Goal: Task Accomplishment & Management: Use online tool/utility

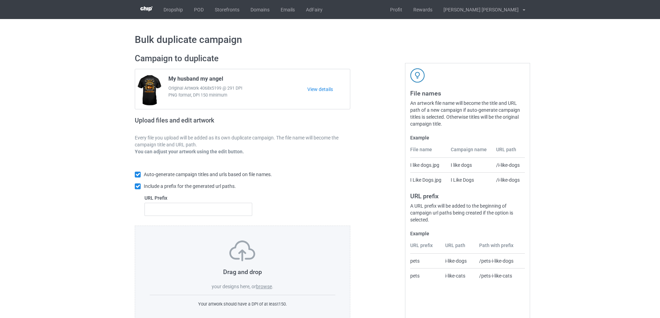
click at [269, 289] on label "browse" at bounding box center [264, 287] width 16 height 6
click at [0, 0] on input "browse" at bounding box center [0, 0] width 0 height 0
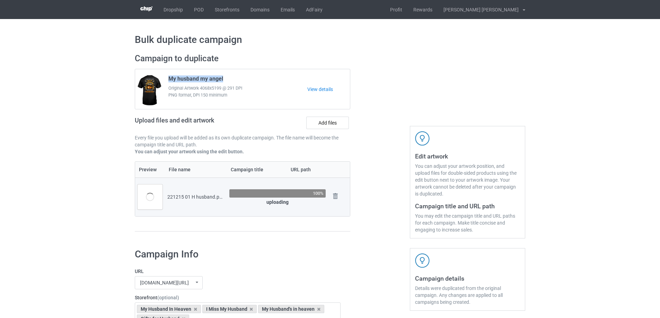
drag, startPoint x: 169, startPoint y: 79, endPoint x: 240, endPoint y: 78, distance: 71.0
click at [240, 78] on div "My husband my angel Original Artwork 4068x5199 @ 291 DPI PNG format, DPI 150 mi…" at bounding box center [235, 89] width 144 height 33
copy span "My husband my angel"
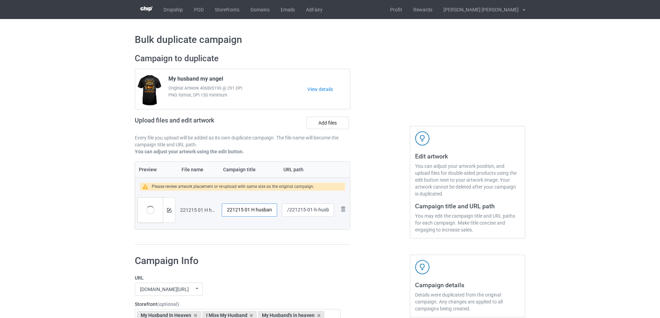
click at [264, 210] on input "221215 01 H husband" at bounding box center [249, 210] width 55 height 13
paste input "My husband my angel"
type input "My husband my angel"
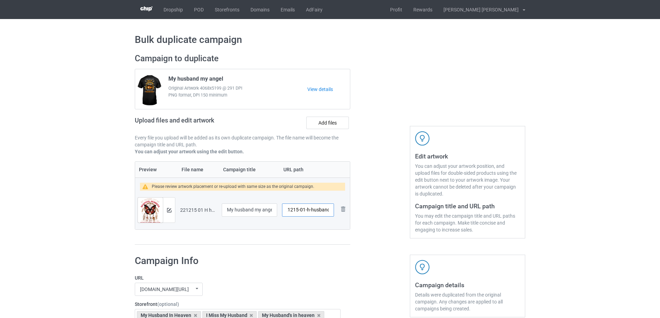
drag, startPoint x: 312, startPoint y: 211, endPoint x: 329, endPoint y: 211, distance: 17.3
click at [329, 211] on input "/221215-01-h-husband" at bounding box center [308, 210] width 52 height 13
click at [309, 209] on input "/221215-01" at bounding box center [308, 210] width 52 height 13
type input "/221215-1"
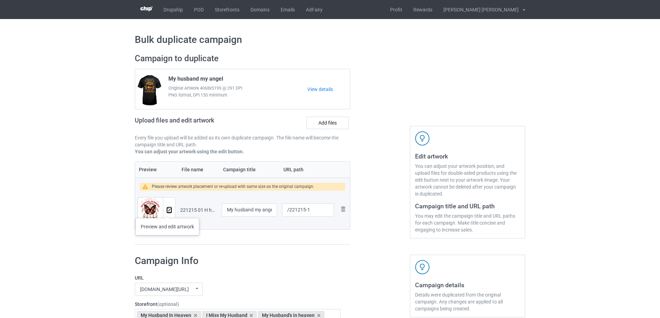
click at [167, 211] on img at bounding box center [169, 210] width 5 height 5
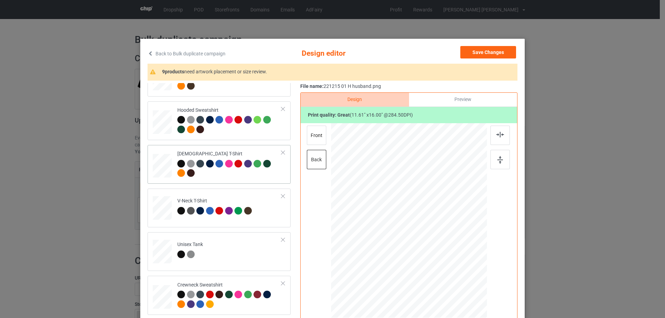
scroll to position [208, 0]
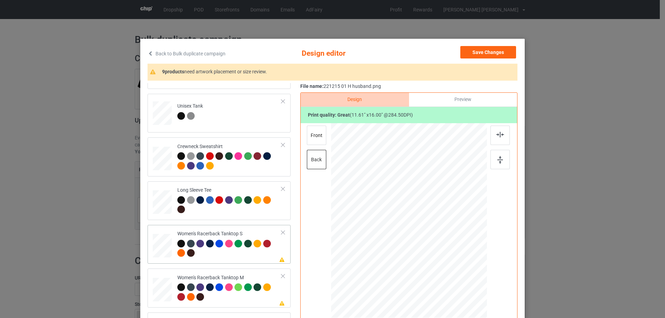
click at [165, 250] on div at bounding box center [162, 246] width 19 height 24
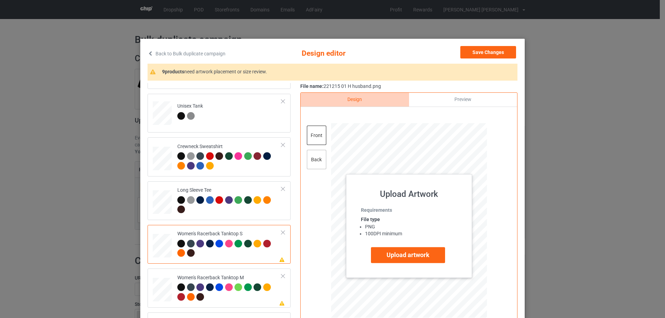
click at [308, 158] on div "back" at bounding box center [316, 159] width 19 height 19
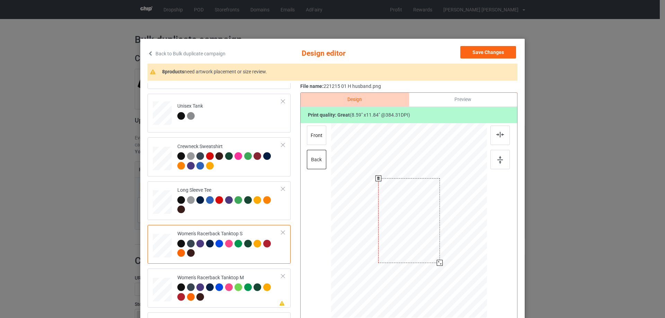
drag, startPoint x: 450, startPoint y: 280, endPoint x: 440, endPoint y: 259, distance: 23.4
click at [442, 260] on div at bounding box center [409, 220] width 141 height 195
drag, startPoint x: 412, startPoint y: 226, endPoint x: 413, endPoint y: 233, distance: 7.3
click at [413, 233] on div at bounding box center [409, 228] width 61 height 84
click at [497, 137] on img at bounding box center [500, 135] width 8 height 6
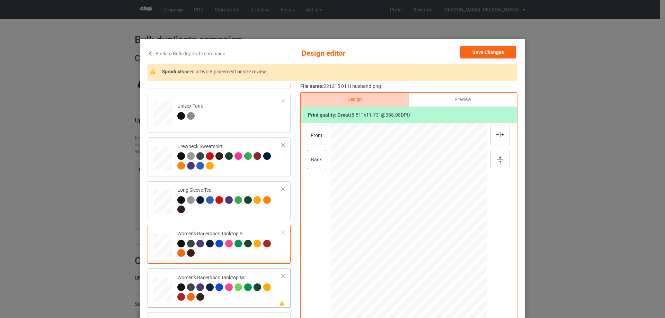
scroll to position [277, 0]
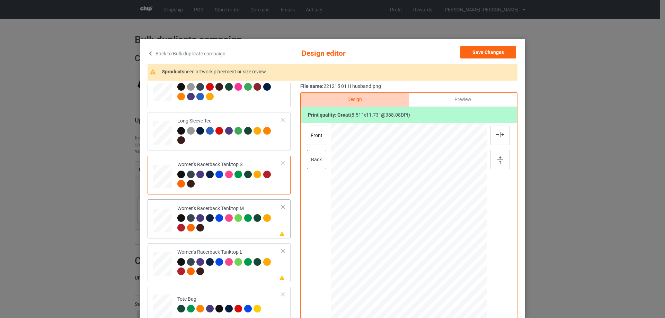
click at [159, 232] on div at bounding box center [162, 221] width 19 height 24
drag, startPoint x: 451, startPoint y: 281, endPoint x: 436, endPoint y: 241, distance: 43.0
click at [443, 254] on div at bounding box center [409, 220] width 145 height 195
drag, startPoint x: 431, startPoint y: 234, endPoint x: 432, endPoint y: 238, distance: 3.5
click at [432, 238] on div at bounding box center [409, 224] width 57 height 78
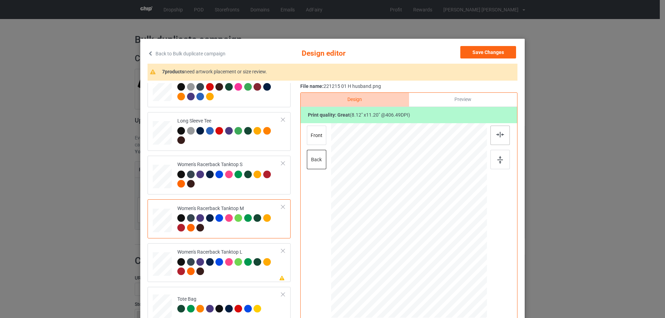
click at [498, 136] on img at bounding box center [500, 135] width 8 height 6
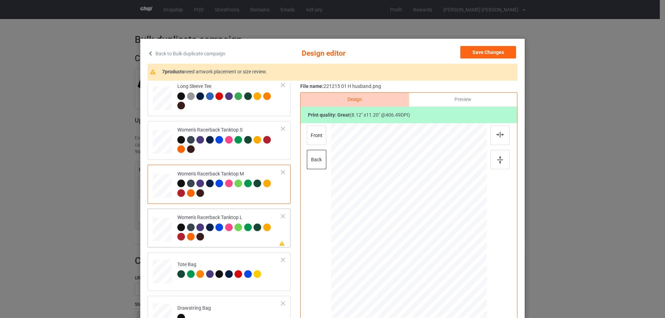
scroll to position [346, 0]
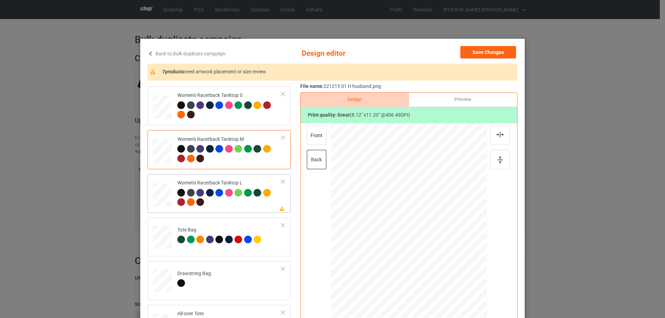
click at [158, 188] on div at bounding box center [162, 195] width 19 height 23
drag, startPoint x: 453, startPoint y: 284, endPoint x: 438, endPoint y: 263, distance: 26.1
click at [438, 263] on div at bounding box center [440, 263] width 6 height 6
drag, startPoint x: 408, startPoint y: 218, endPoint x: 408, endPoint y: 225, distance: 6.9
click at [408, 225] on div at bounding box center [409, 228] width 61 height 84
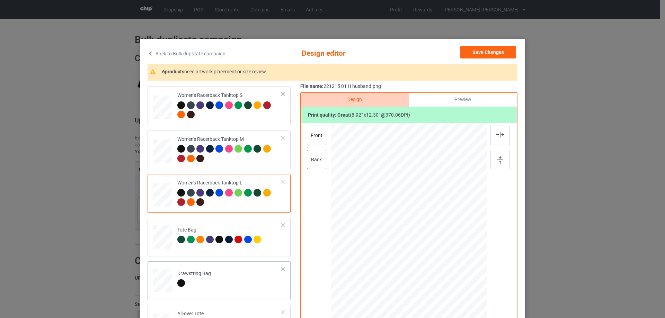
scroll to position [416, 0]
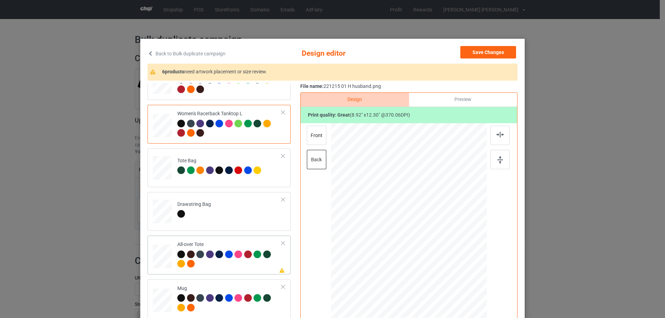
click at [162, 254] on div at bounding box center [162, 256] width 19 height 19
drag, startPoint x: 452, startPoint y: 285, endPoint x: 451, endPoint y: 276, distance: 9.1
click at [451, 276] on div at bounding box center [451, 279] width 6 height 6
click at [444, 266] on div at bounding box center [409, 219] width 84 height 116
click at [499, 140] on div at bounding box center [499, 135] width 19 height 19
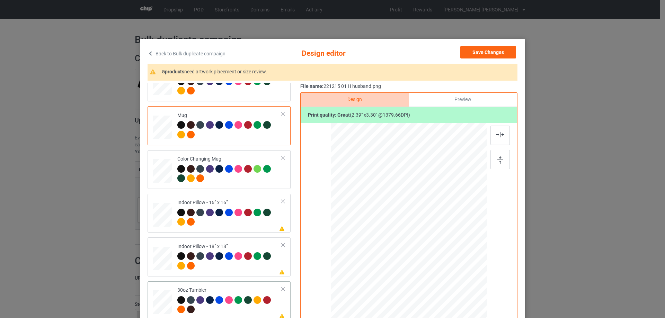
scroll to position [623, 0]
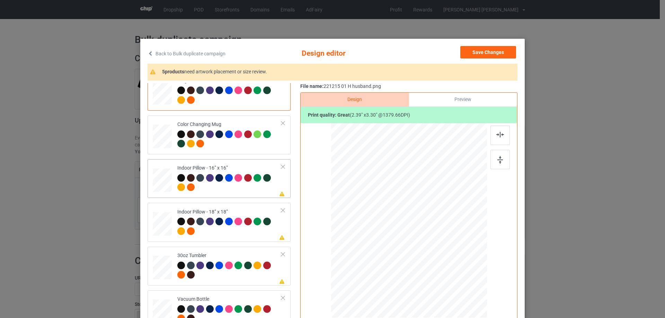
click at [154, 186] on div at bounding box center [162, 180] width 19 height 19
drag, startPoint x: 452, startPoint y: 286, endPoint x: 451, endPoint y: 275, distance: 11.5
click at [451, 275] on div at bounding box center [409, 221] width 156 height 156
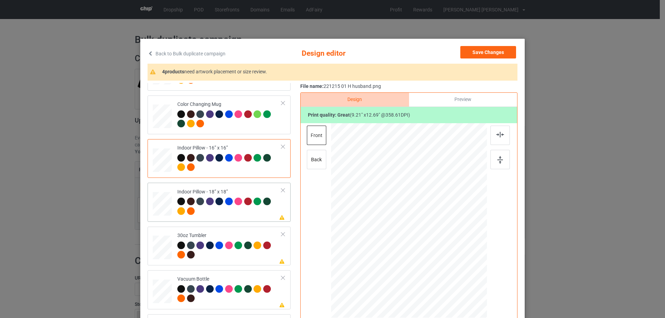
click at [162, 203] on div at bounding box center [162, 204] width 19 height 19
drag, startPoint x: 454, startPoint y: 285, endPoint x: 449, endPoint y: 275, distance: 11.5
click at [449, 275] on div at bounding box center [449, 276] width 6 height 6
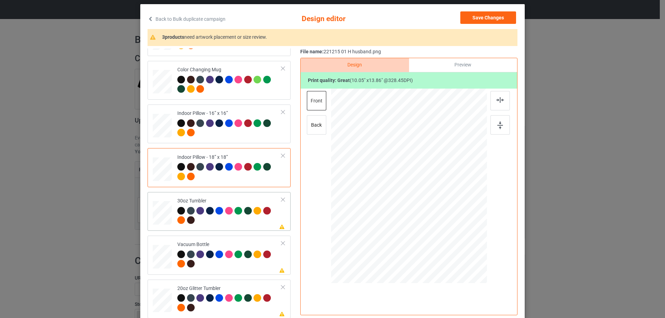
scroll to position [69, 0]
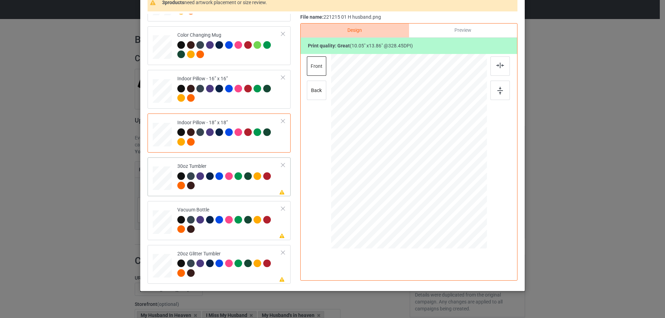
click at [162, 182] on div at bounding box center [162, 179] width 18 height 10
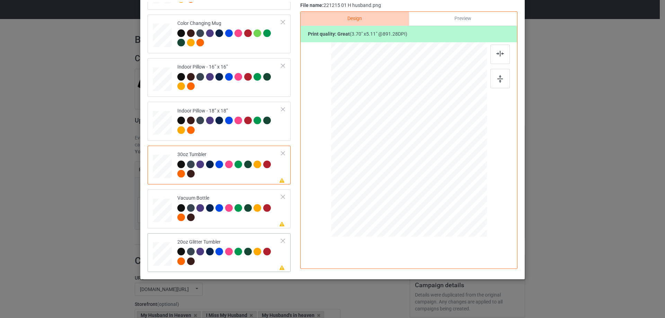
click at [161, 256] on div at bounding box center [162, 254] width 18 height 15
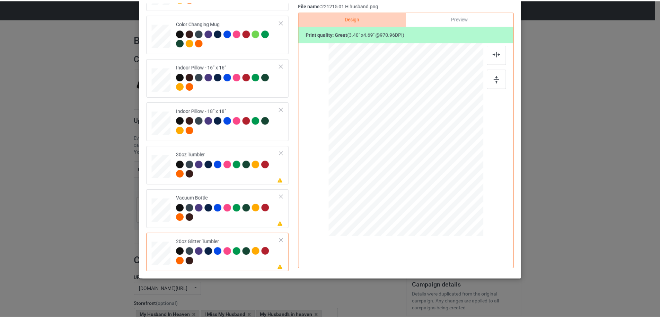
scroll to position [0, 0]
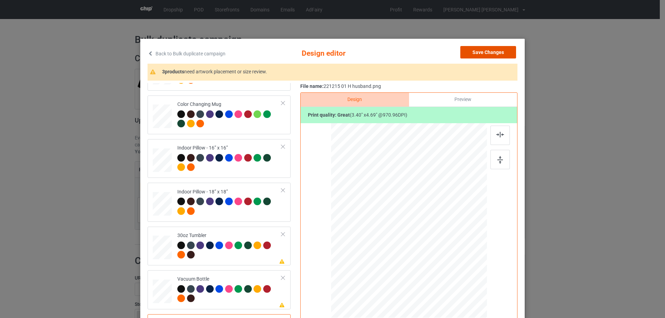
click at [488, 53] on button "Save Changes" at bounding box center [488, 52] width 56 height 12
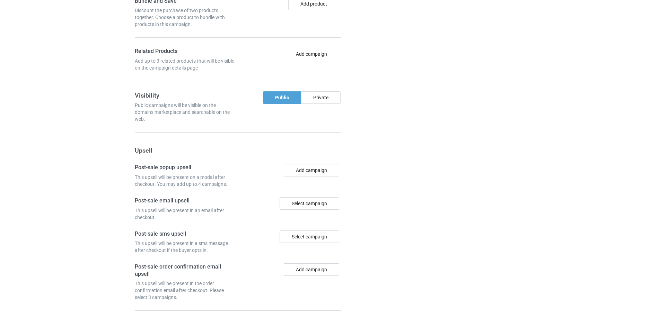
scroll to position [587, 0]
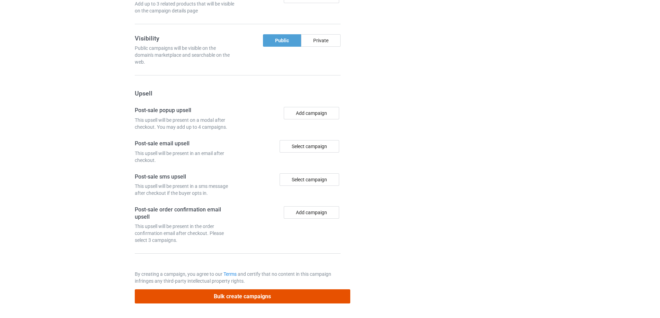
click at [251, 300] on button "Bulk create campaigns" at bounding box center [242, 297] width 215 height 14
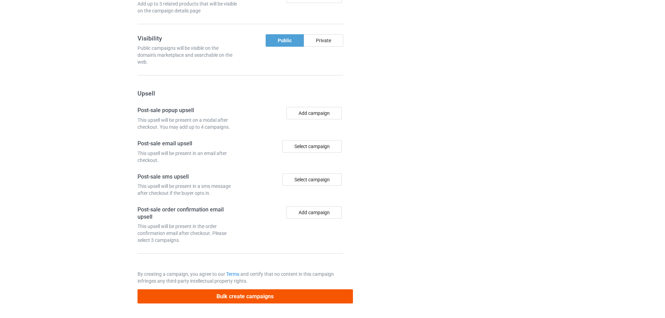
scroll to position [0, 0]
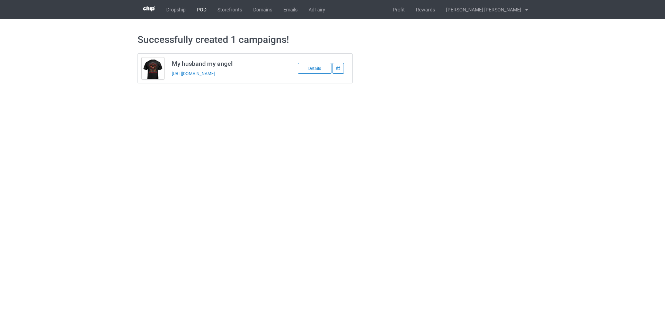
click at [211, 8] on link "POD" at bounding box center [201, 9] width 21 height 19
